Goal: Task Accomplishment & Management: Manage account settings

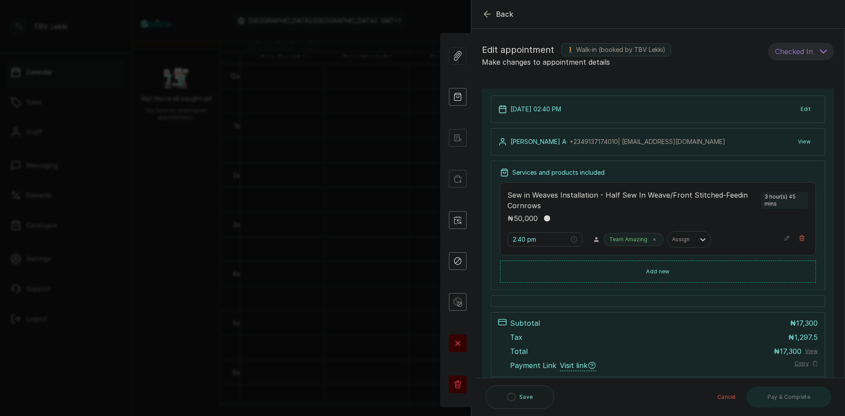
scroll to position [516, 0]
click at [656, 268] on button "Add new" at bounding box center [658, 270] width 316 height 21
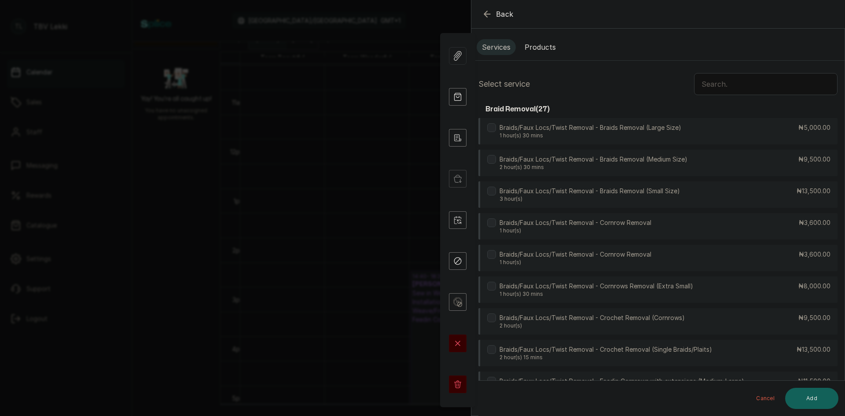
scroll to position [0, 0]
click at [710, 81] on input "text" at bounding box center [765, 86] width 143 height 22
type input "trea"
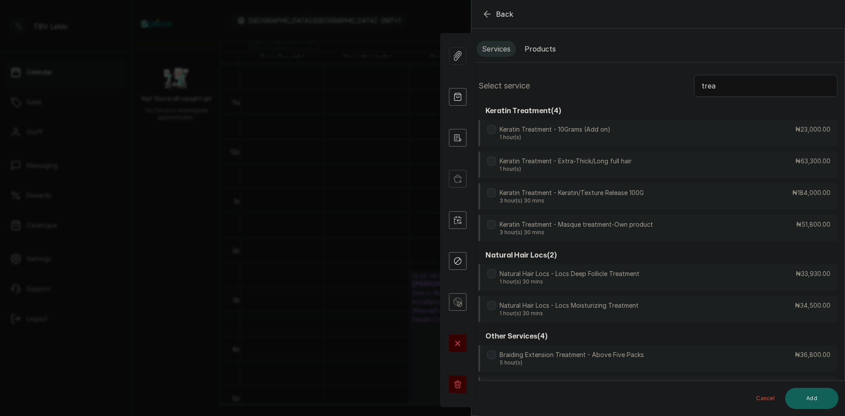
drag, startPoint x: 712, startPoint y: 86, endPoint x: 696, endPoint y: 83, distance: 15.6
click at [696, 83] on input "trea" at bounding box center [765, 86] width 143 height 22
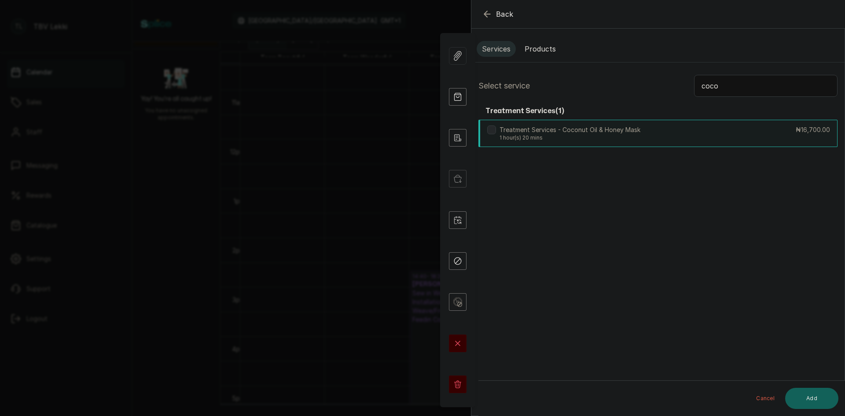
type input "coco"
click at [688, 121] on div "Treatment Services - Coconut Oil & Honey Mask 1 hour(s) 20 mins ₦16,700.00" at bounding box center [657, 133] width 359 height 27
click at [805, 389] on button "Add" at bounding box center [811, 398] width 53 height 21
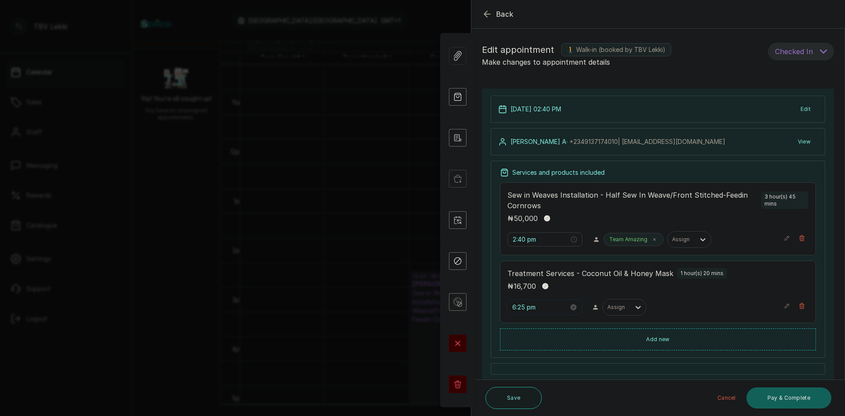
click at [513, 307] on input "6:25 pm" at bounding box center [540, 307] width 56 height 10
click at [681, 208] on p "Sew in Weaves Installation - Half Sew In Weave/Front Stitched-Feedin Cornrows" at bounding box center [632, 200] width 250 height 21
click at [515, 310] on input "6:25 pm" at bounding box center [540, 307] width 56 height 10
click at [518, 211] on div "02" at bounding box center [519, 213] width 21 height 12
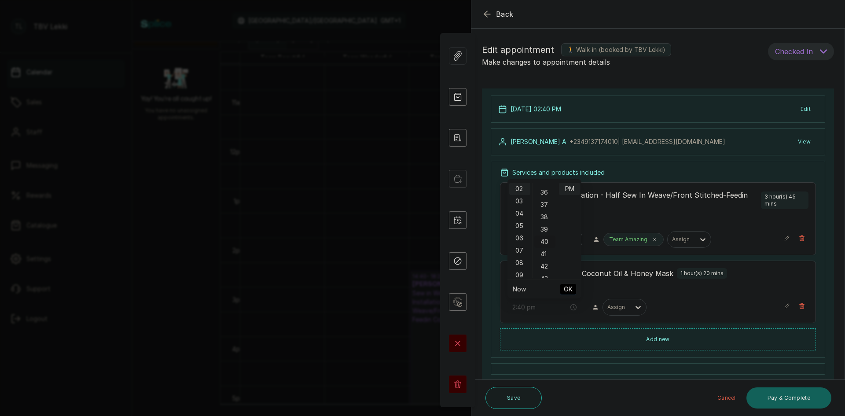
click at [545, 244] on div "40" at bounding box center [544, 241] width 21 height 12
type input "2:40 pm"
click at [568, 289] on span "OK" at bounding box center [567, 289] width 9 height 17
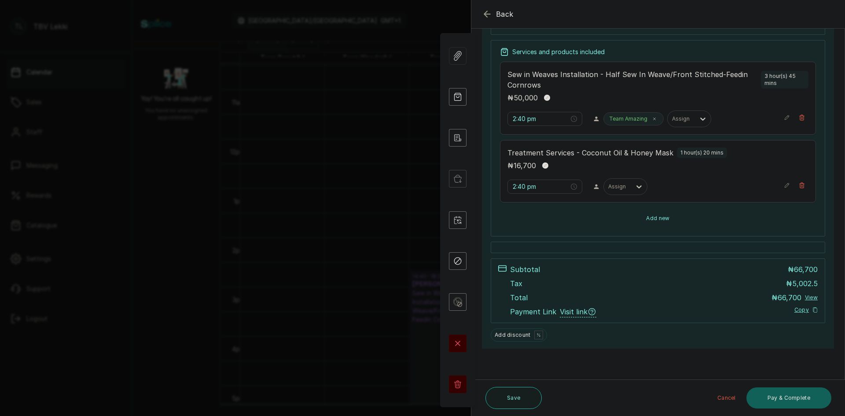
scroll to position [121, 0]
click at [635, 220] on button "Add new" at bounding box center [658, 218] width 316 height 21
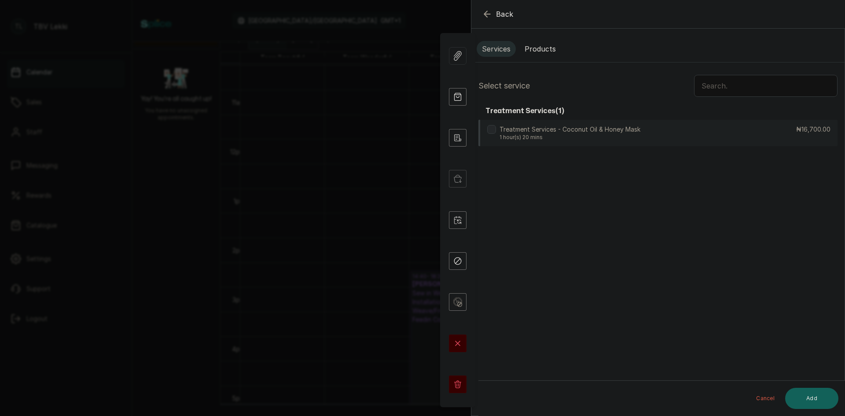
scroll to position [0, 0]
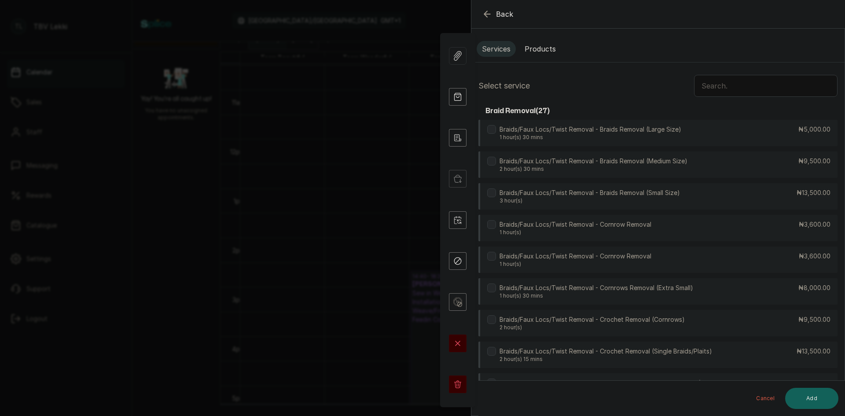
click at [533, 46] on button "Products" at bounding box center [540, 49] width 42 height 16
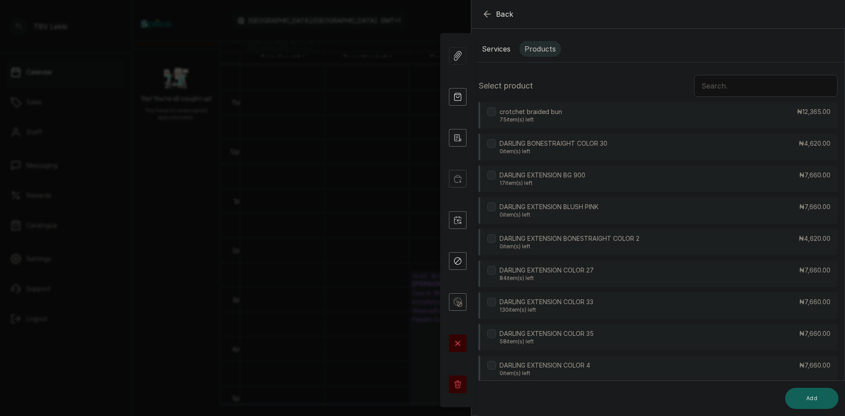
click at [752, 91] on input "text" at bounding box center [765, 86] width 143 height 22
type input "2"
click at [604, 173] on div "DARLING HAIR EXTENSION 2 119 item(s) left ₦7,660.00" at bounding box center [657, 178] width 359 height 26
click at [824, 402] on button "Add" at bounding box center [811, 398] width 53 height 21
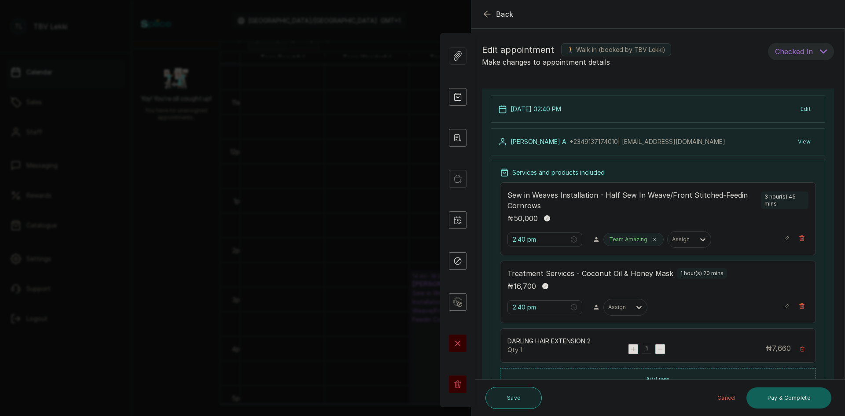
click at [516, 395] on button "Save" at bounding box center [513, 398] width 56 height 22
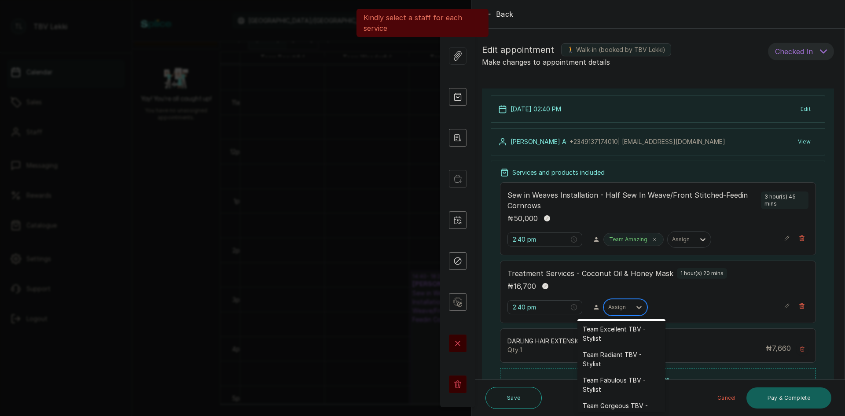
click at [622, 310] on div at bounding box center [617, 307] width 18 height 8
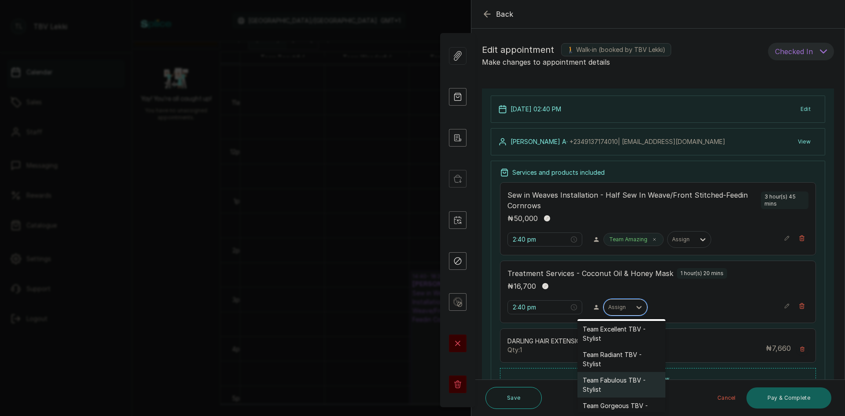
scroll to position [44, 0]
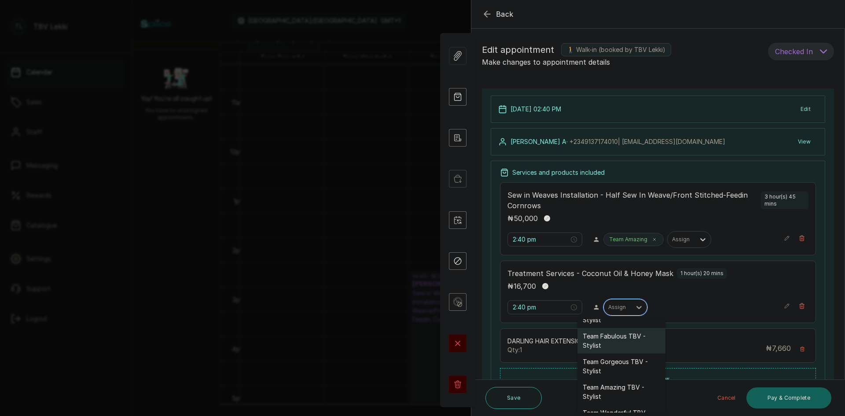
click at [610, 396] on div "Team Amazing TBV - Stylist" at bounding box center [621, 392] width 88 height 26
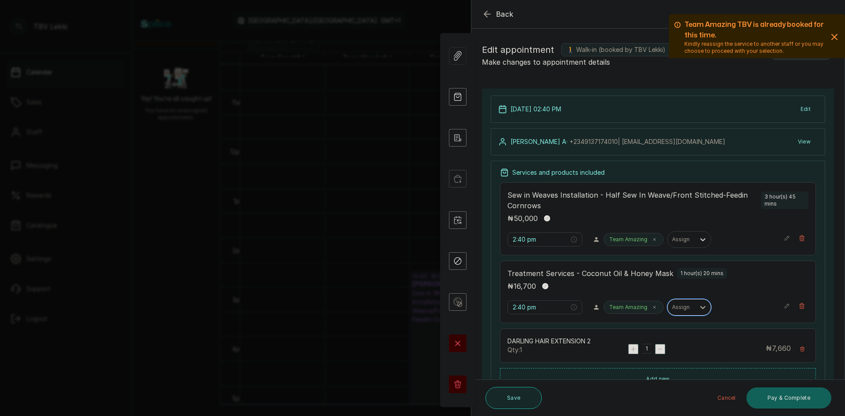
click at [522, 398] on button "Save" at bounding box center [513, 398] width 56 height 22
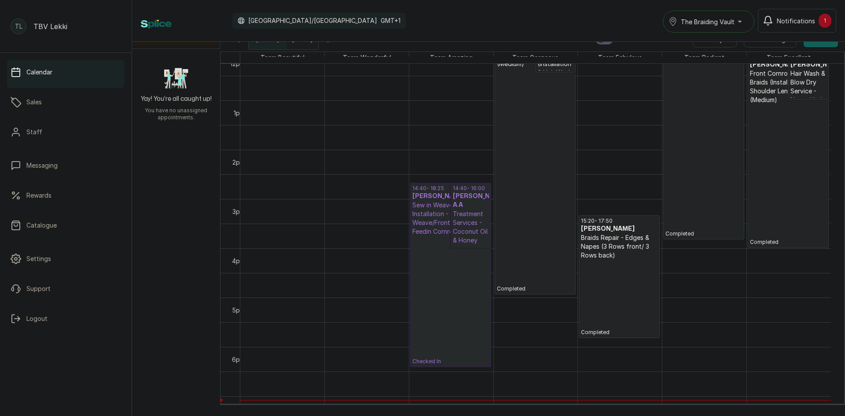
scroll to position [648, 0]
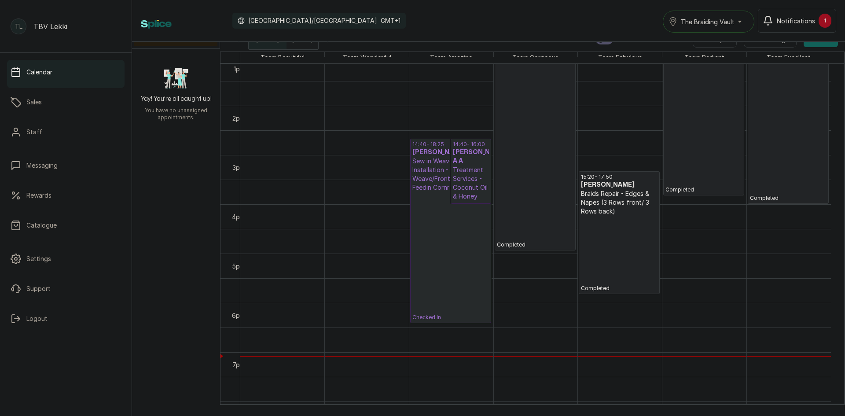
click at [742, 22] on div "The Braiding Vault" at bounding box center [708, 21] width 80 height 11
click at [748, 60] on span "The Braiding Vault" at bounding box center [733, 60] width 107 height 11
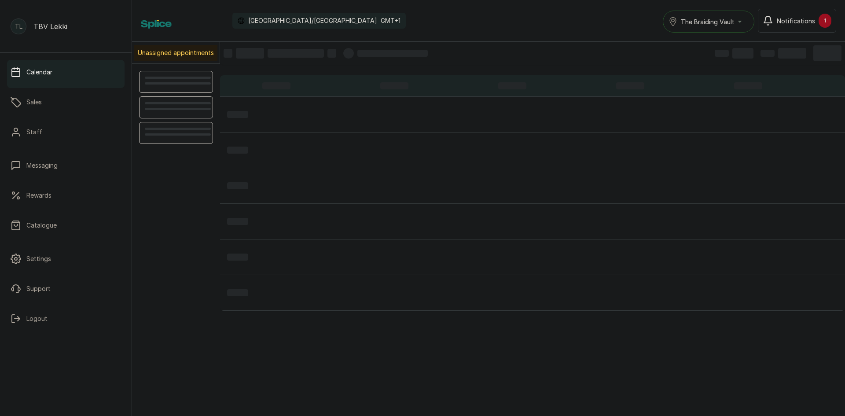
scroll to position [296, 0]
click at [742, 22] on div "The Braiding Vault" at bounding box center [708, 21] width 80 height 11
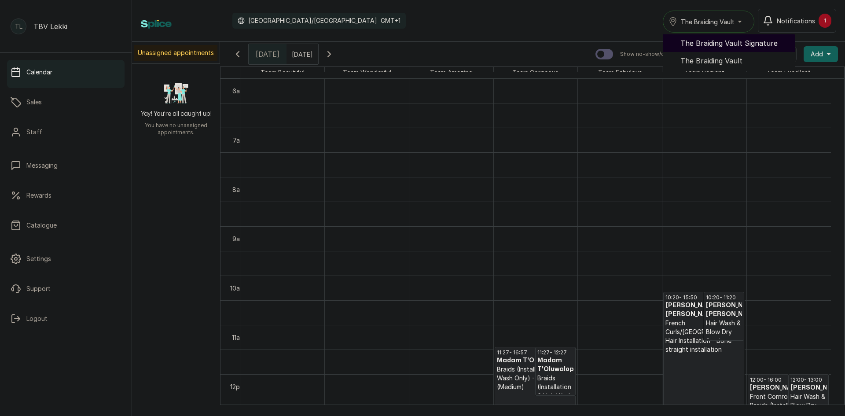
click at [739, 45] on span "The Braiding Vault Signature" at bounding box center [733, 43] width 107 height 11
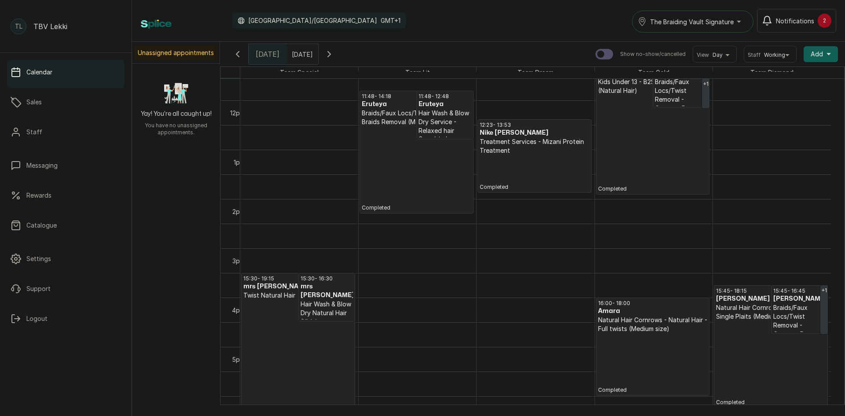
scroll to position [506, 0]
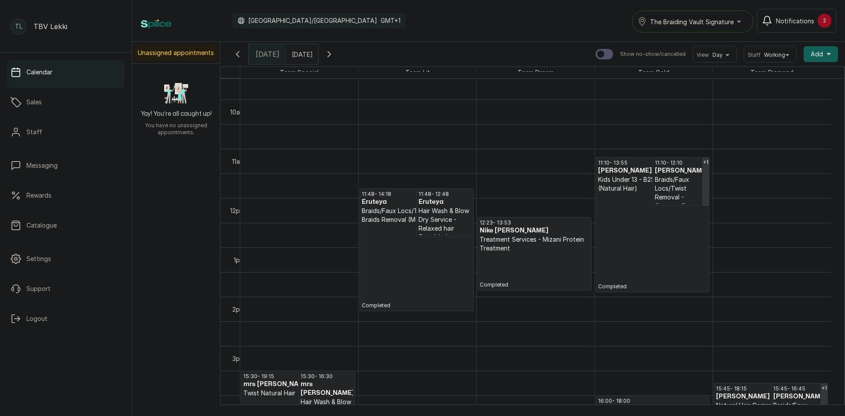
click at [735, 29] on button "The Braiding Vault Signature" at bounding box center [692, 22] width 121 height 22
click at [718, 58] on span "The Braiding Vault" at bounding box center [702, 60] width 107 height 11
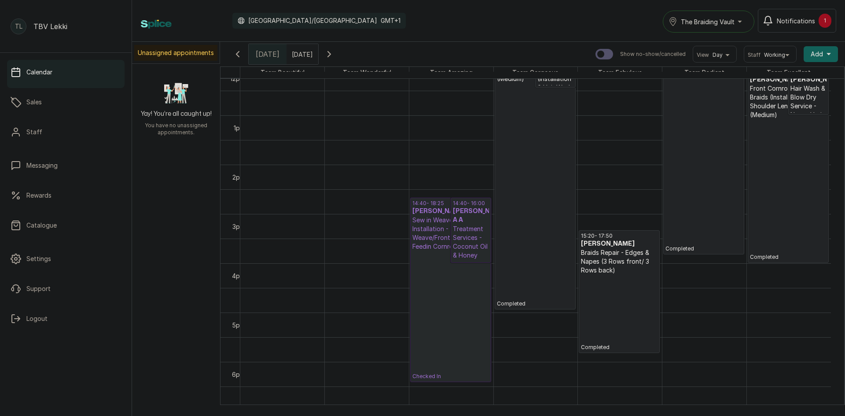
scroll to position [648, 0]
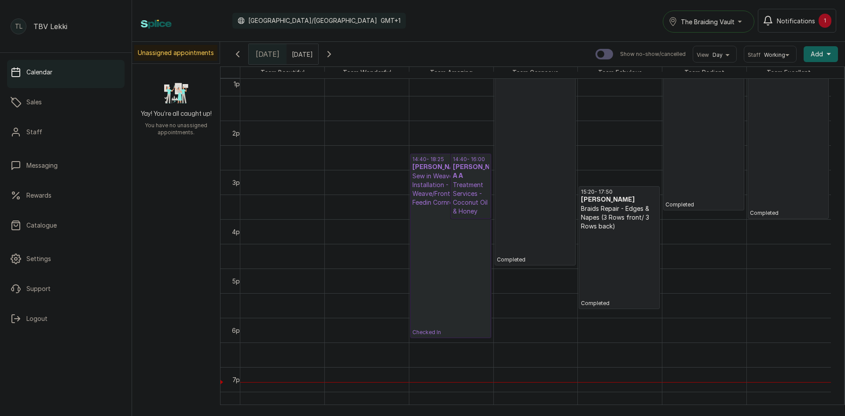
click at [540, 43] on div "[DATE] [DATE] Show no-show/cancelled View Day Staff Working Add +" at bounding box center [532, 54] width 625 height 25
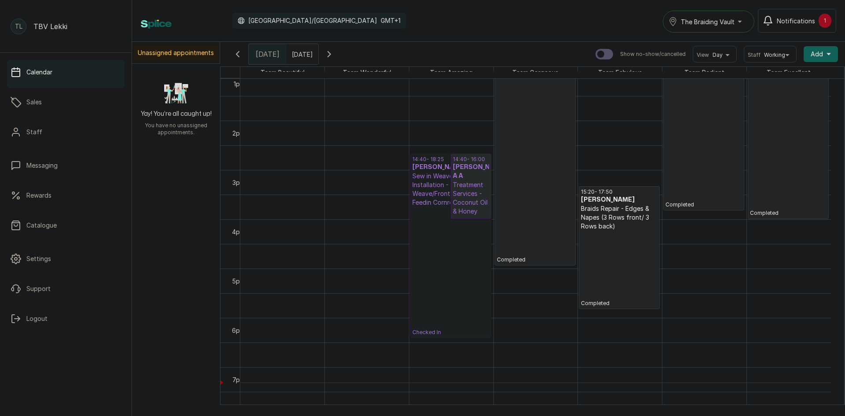
click at [446, 266] on link "14:40 - 18:25 [PERSON_NAME] A A Sew in Weaves Installation - Half Sew In Weave/…" at bounding box center [450, 246] width 81 height 184
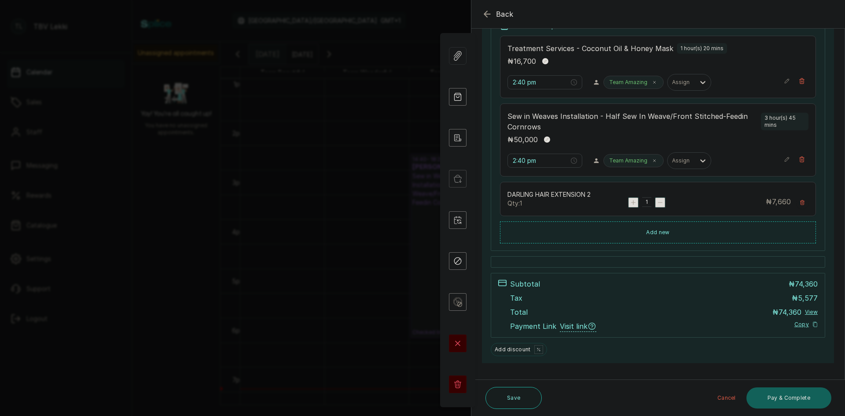
scroll to position [161, 0]
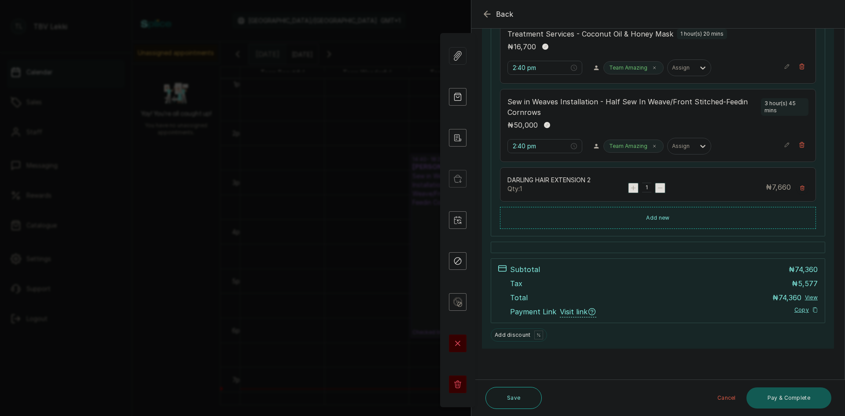
drag, startPoint x: 796, startPoint y: 394, endPoint x: 787, endPoint y: 390, distance: 9.2
click at [796, 395] on button "Pay & Complete" at bounding box center [788, 397] width 85 height 21
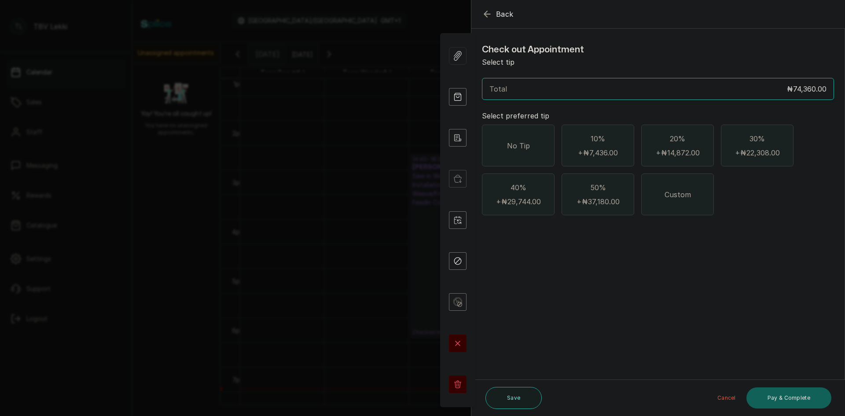
scroll to position [0, 0]
click at [519, 153] on div "No Tip" at bounding box center [518, 145] width 73 height 42
click at [758, 401] on button "Pay & Complete" at bounding box center [788, 397] width 85 height 21
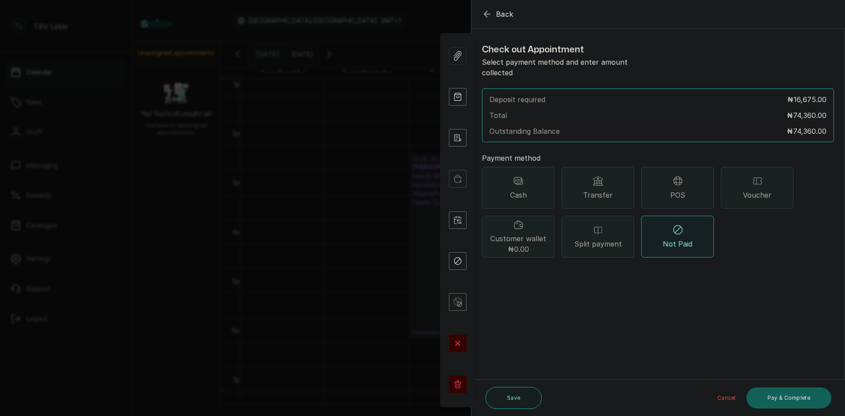
click at [666, 183] on div "POS" at bounding box center [677, 188] width 73 height 42
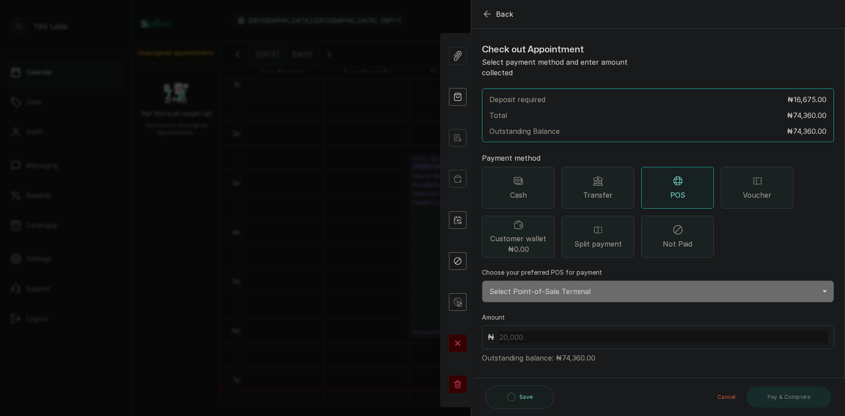
click at [552, 283] on select "Select Point-of-Sale Terminal Traction Lekki Wema Bank" at bounding box center [658, 291] width 352 height 22
select select "e1867123-5ec2-4a5c-a37e-a5c296d9f69a"
click at [482, 280] on select "Select Point-of-Sale Terminal Traction Lekki Wema Bank" at bounding box center [658, 291] width 352 height 22
click at [547, 331] on input "text" at bounding box center [663, 337] width 329 height 12
type input "74,360"
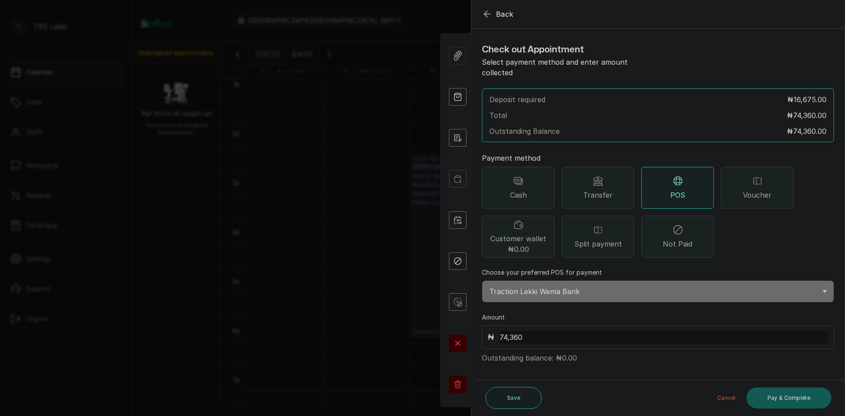
click at [809, 395] on button "Pay & Complete" at bounding box center [788, 397] width 85 height 21
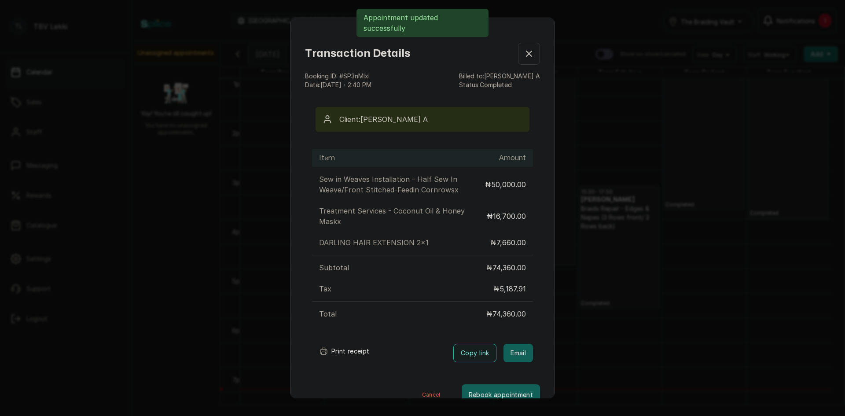
click at [343, 351] on button "Print receipt" at bounding box center [344, 351] width 65 height 18
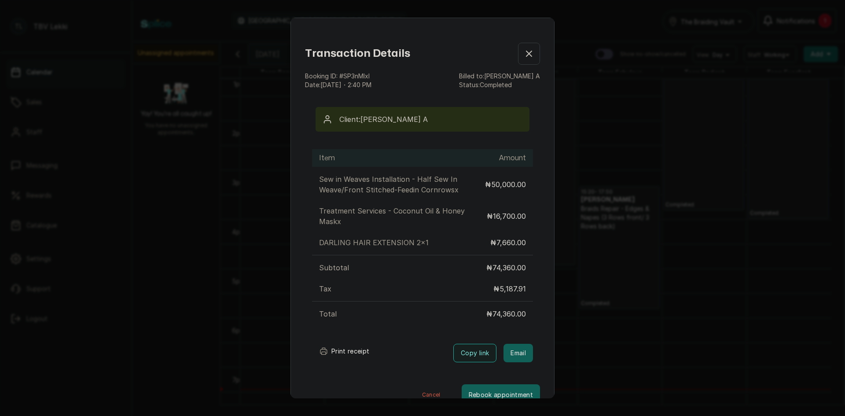
click at [518, 55] on button "Show no-show/cancelled" at bounding box center [529, 54] width 22 height 22
